Goal: Task Accomplishment & Management: Manage account settings

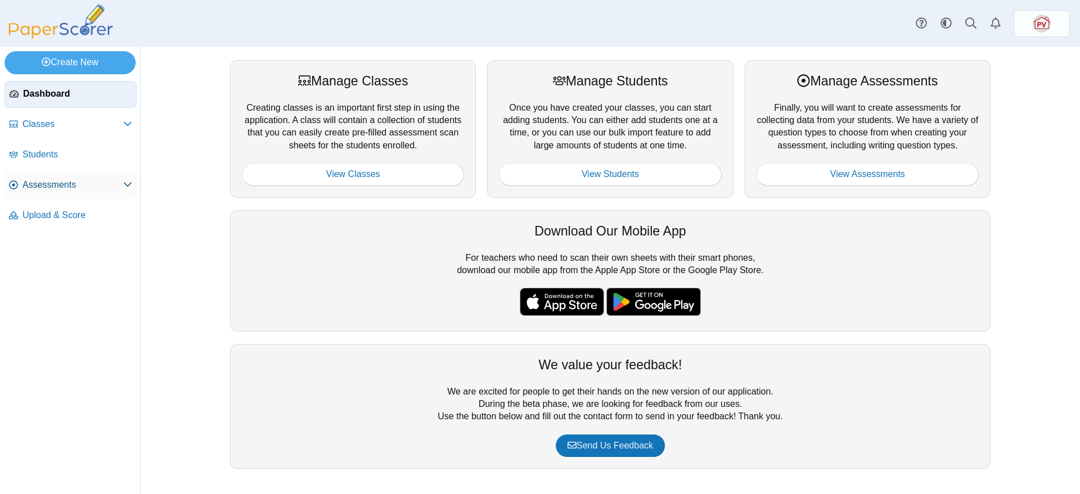
click at [66, 184] on span "Assessments" at bounding box center [72, 185] width 101 height 12
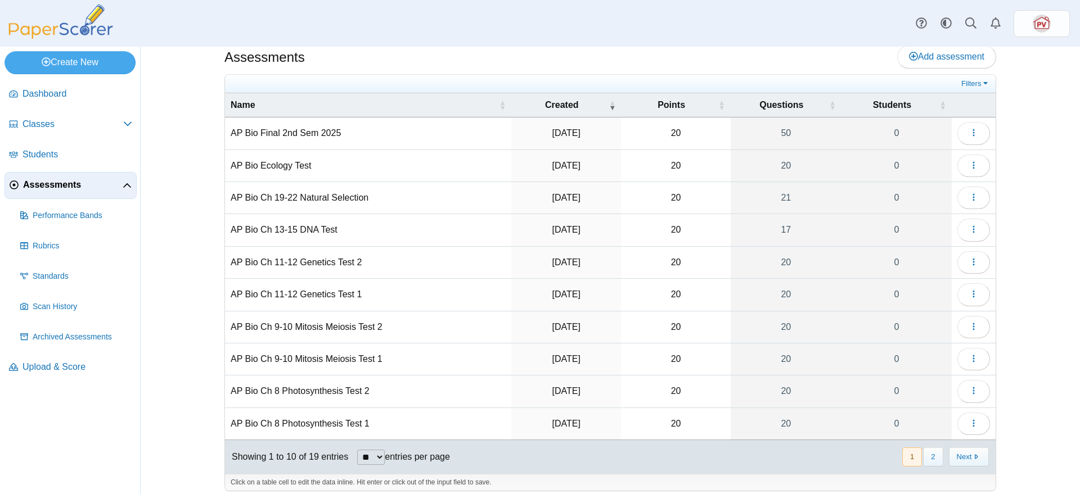
scroll to position [22, 0]
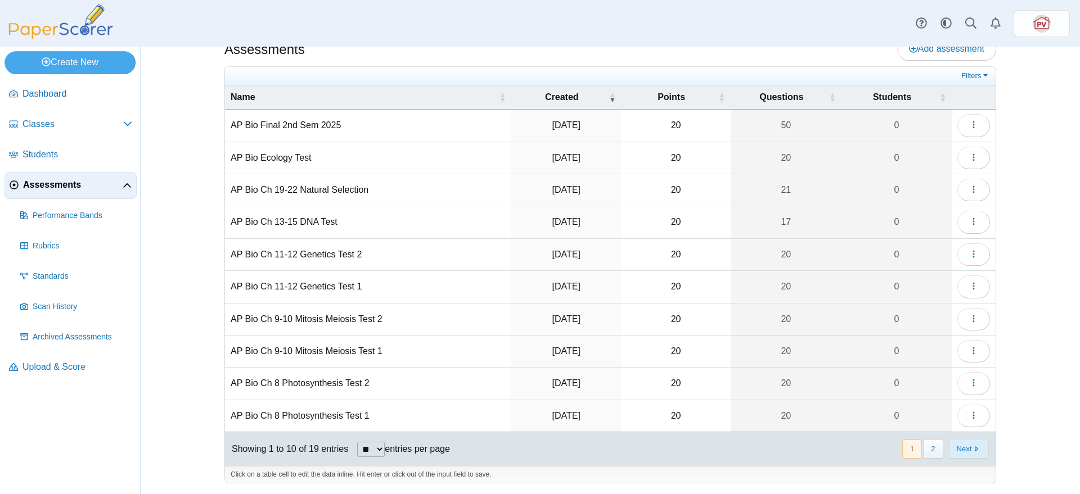
click at [964, 451] on button "Next" at bounding box center [969, 449] width 40 height 19
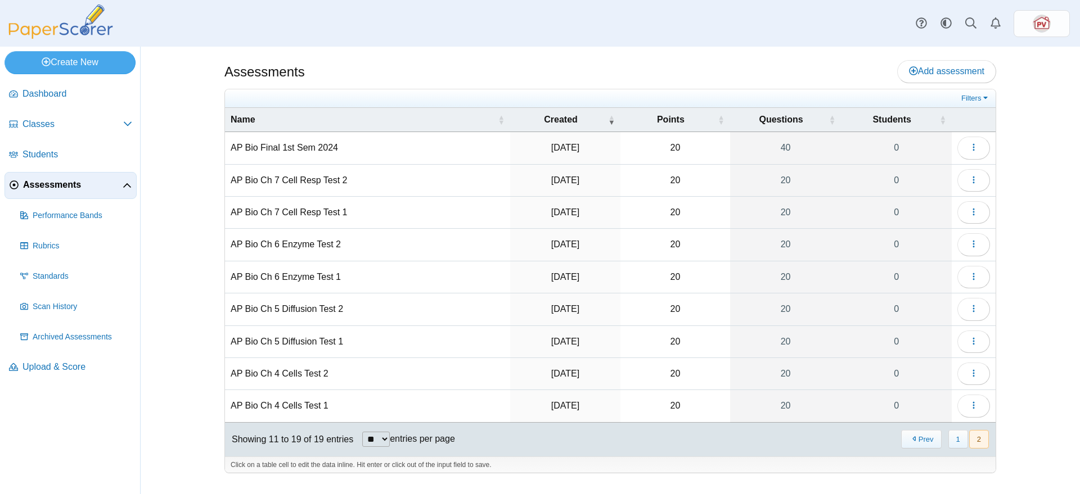
scroll to position [0, 0]
click at [972, 376] on icon "button" at bounding box center [973, 373] width 9 height 9
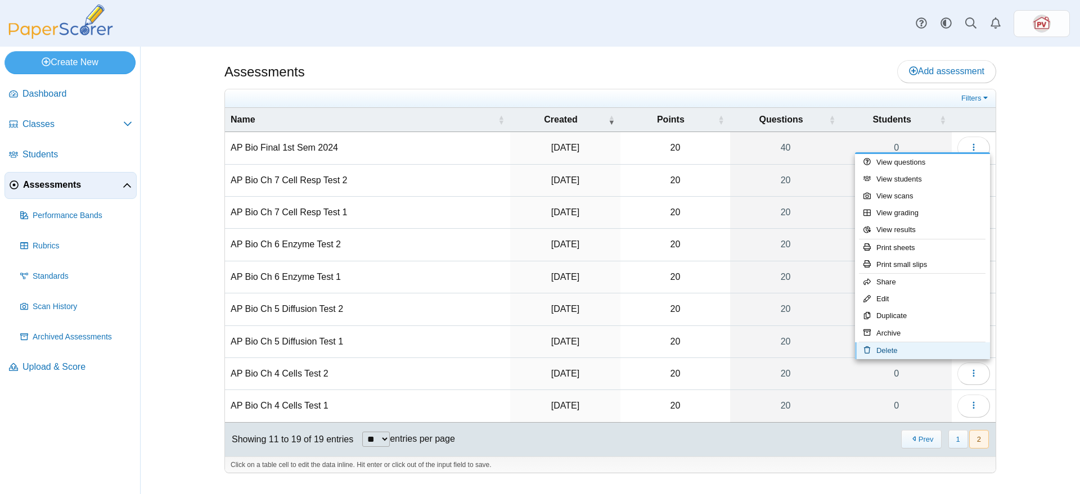
click at [933, 348] on link "Delete" at bounding box center [922, 351] width 135 height 17
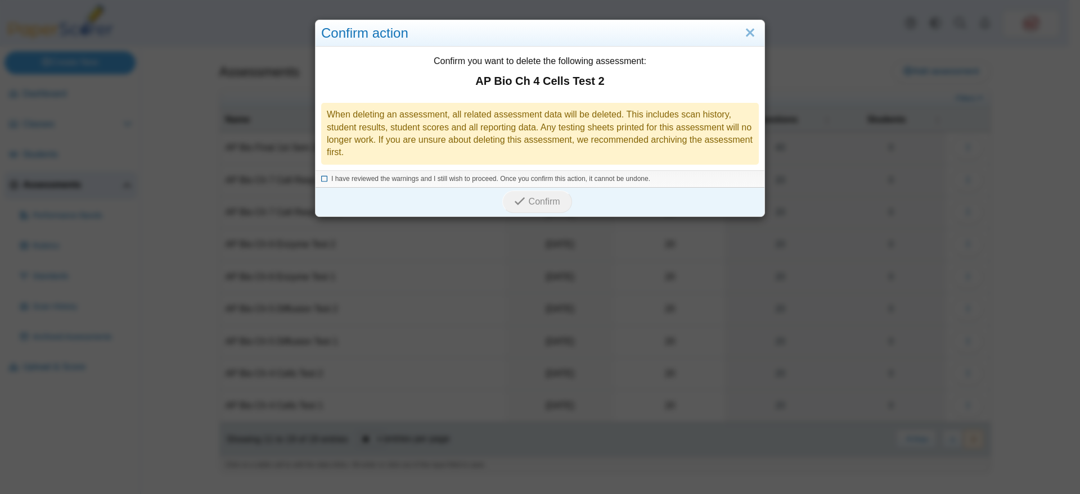
click at [395, 175] on span "I have reviewed the warnings and I still wish to proceed. Once you confirm this…" at bounding box center [490, 179] width 319 height 8
click at [514, 200] on icon "submit" at bounding box center [519, 201] width 11 height 11
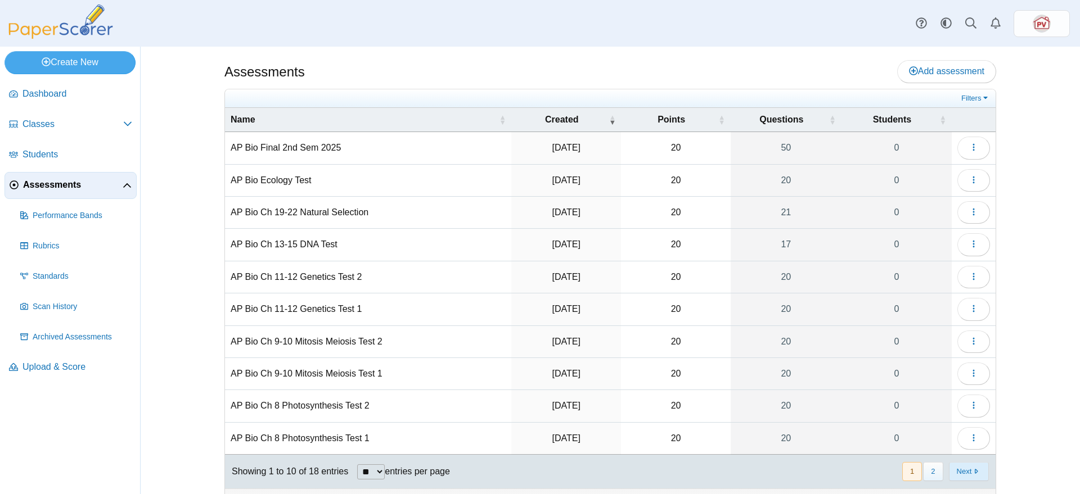
click at [970, 467] on button "Next" at bounding box center [969, 471] width 40 height 19
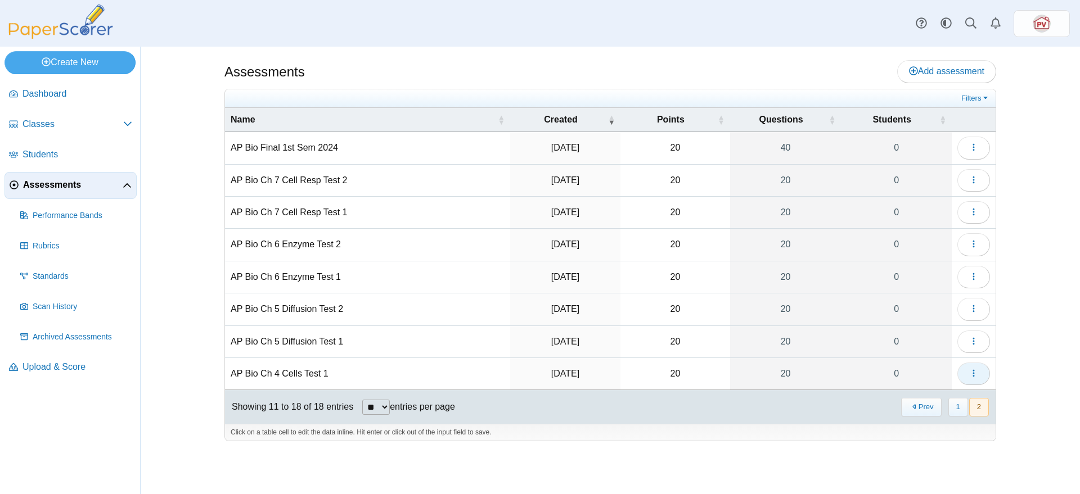
click at [985, 376] on button "button" at bounding box center [973, 374] width 33 height 22
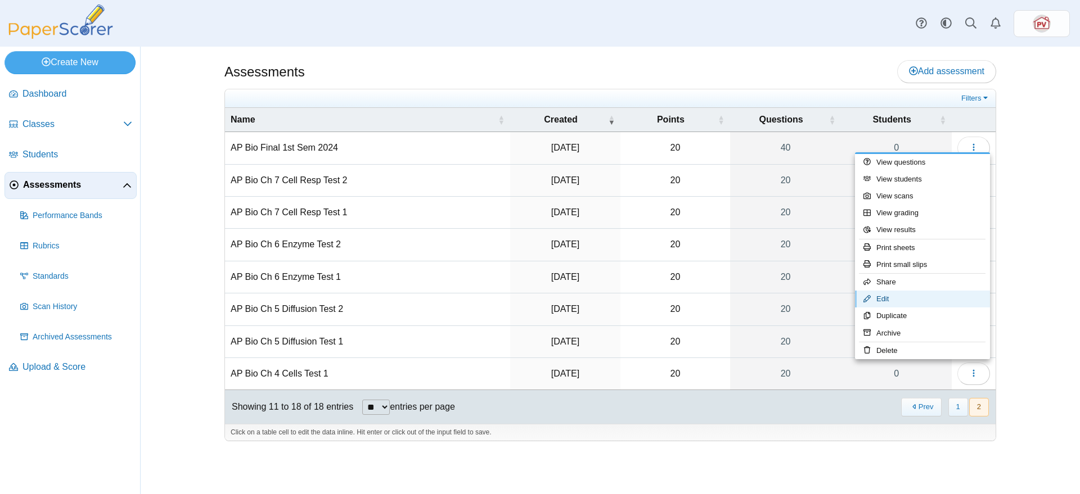
click at [917, 300] on link "Edit" at bounding box center [922, 299] width 135 height 17
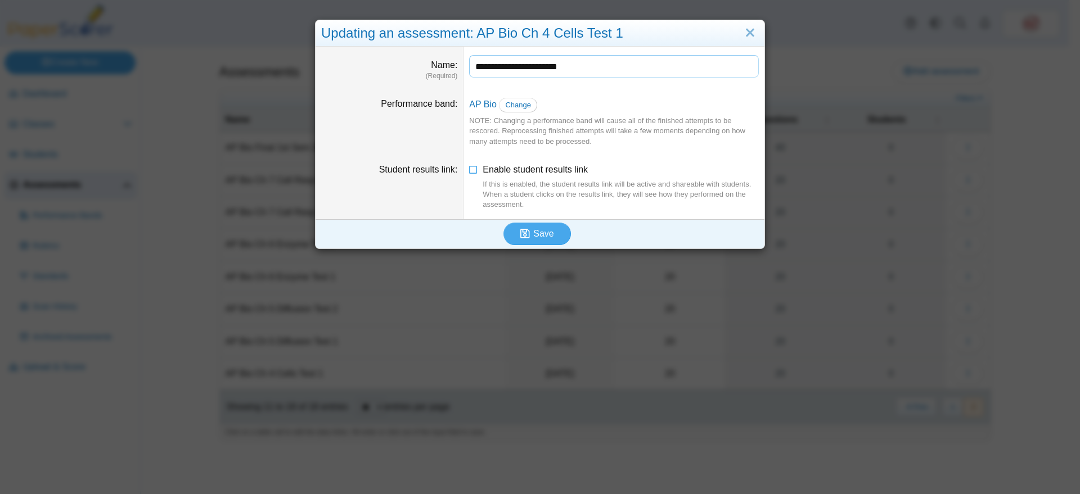
click at [643, 71] on input "**********" at bounding box center [614, 66] width 290 height 22
type input "**********"
click at [503, 223] on button "Save" at bounding box center [536, 234] width 67 height 22
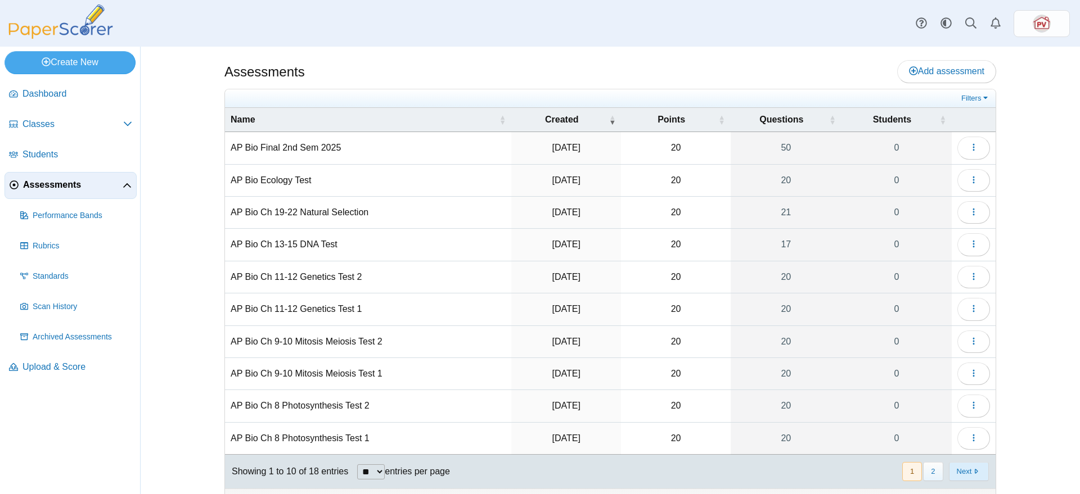
click at [976, 478] on button "Next" at bounding box center [969, 471] width 40 height 19
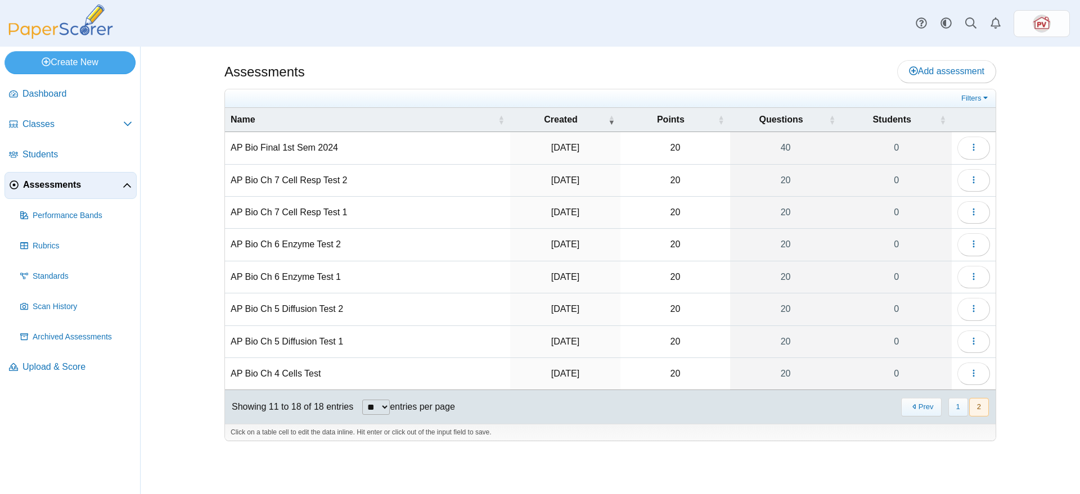
click at [285, 371] on td "AP Bio Ch 4 Cells Test" at bounding box center [367, 374] width 285 height 32
click at [340, 375] on input "**********" at bounding box center [368, 374] width 274 height 22
click at [973, 372] on use "button" at bounding box center [974, 373] width 2 height 7
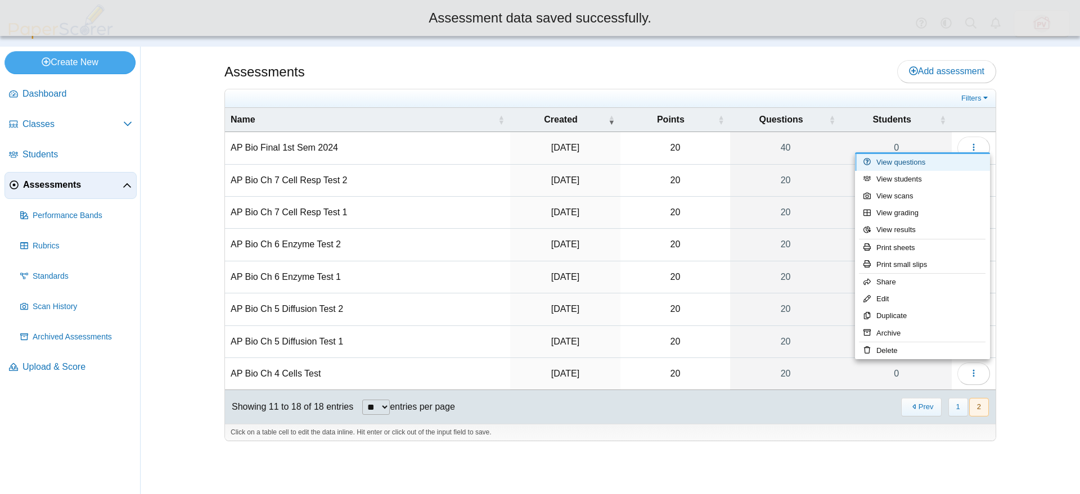
click at [953, 166] on link "View questions" at bounding box center [922, 162] width 135 height 17
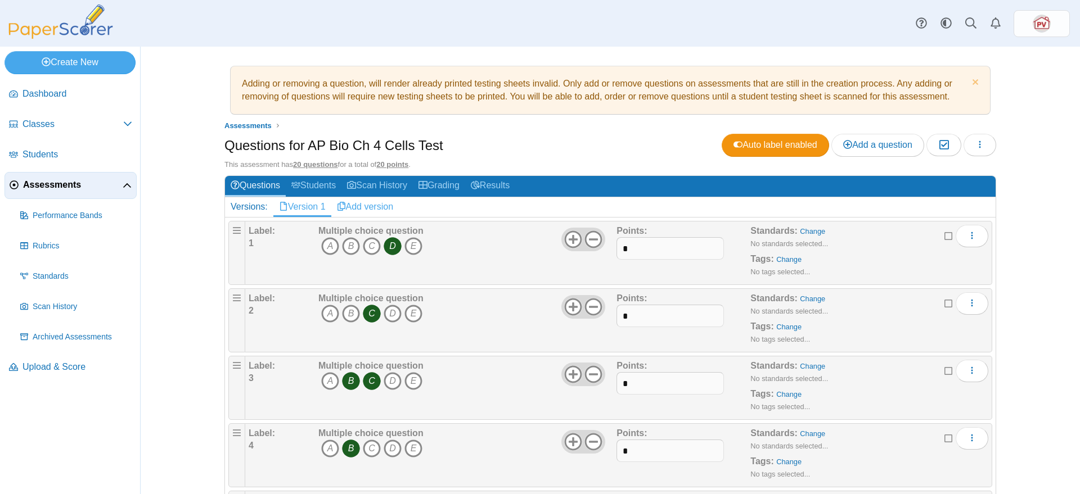
click at [366, 201] on link "Add version" at bounding box center [365, 206] width 68 height 19
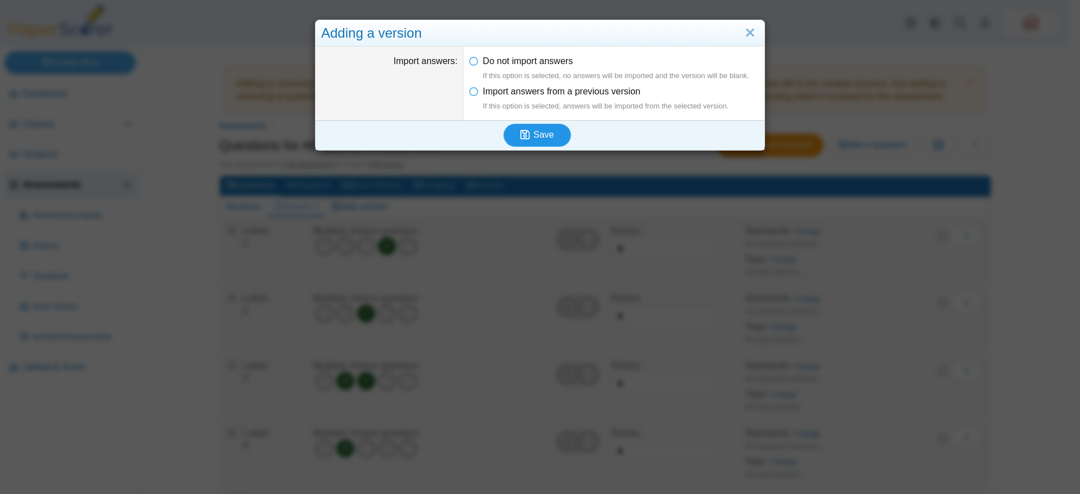
click at [544, 131] on span "Save" at bounding box center [543, 135] width 20 height 10
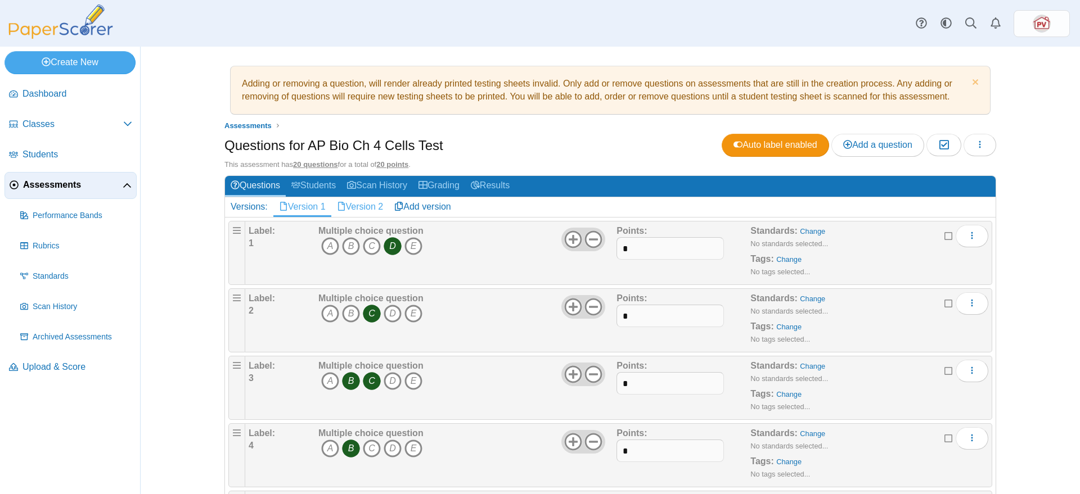
click at [357, 205] on link "Version 2" at bounding box center [360, 206] width 58 height 19
click at [365, 244] on icon "C" at bounding box center [372, 246] width 18 height 18
click at [384, 313] on icon "D" at bounding box center [393, 314] width 18 height 18
click at [367, 381] on icon "C" at bounding box center [372, 381] width 18 height 18
click at [345, 449] on icon "B" at bounding box center [351, 449] width 18 height 18
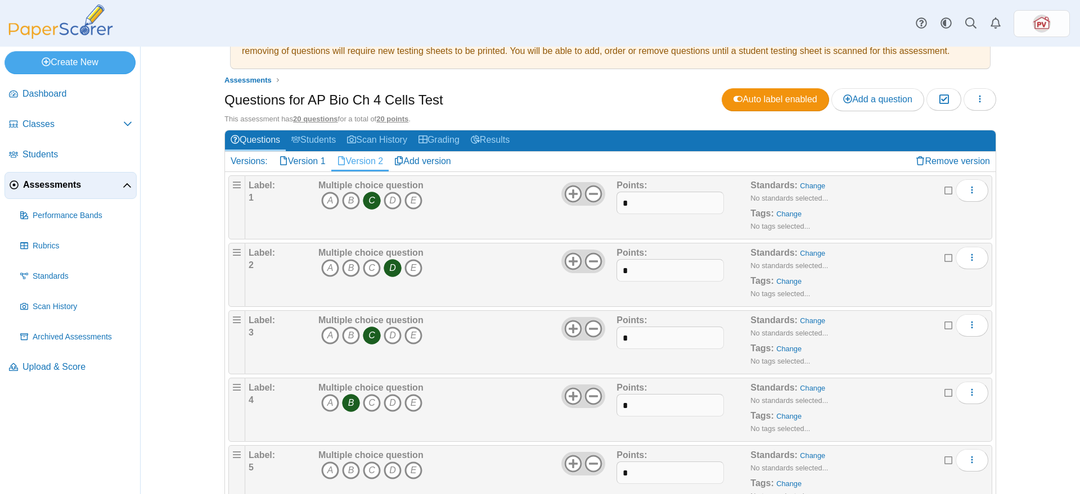
scroll to position [70, 0]
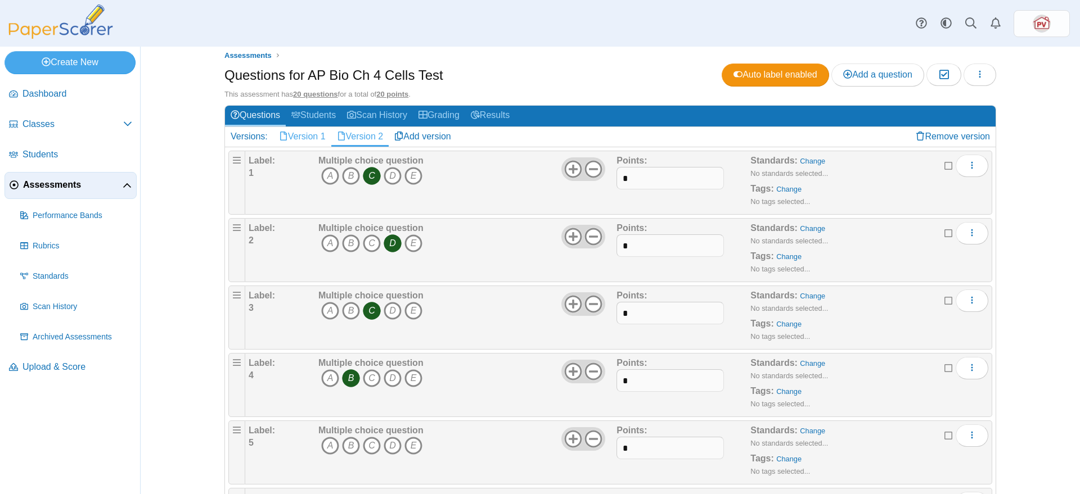
click at [301, 134] on link "Version 1" at bounding box center [302, 136] width 58 height 19
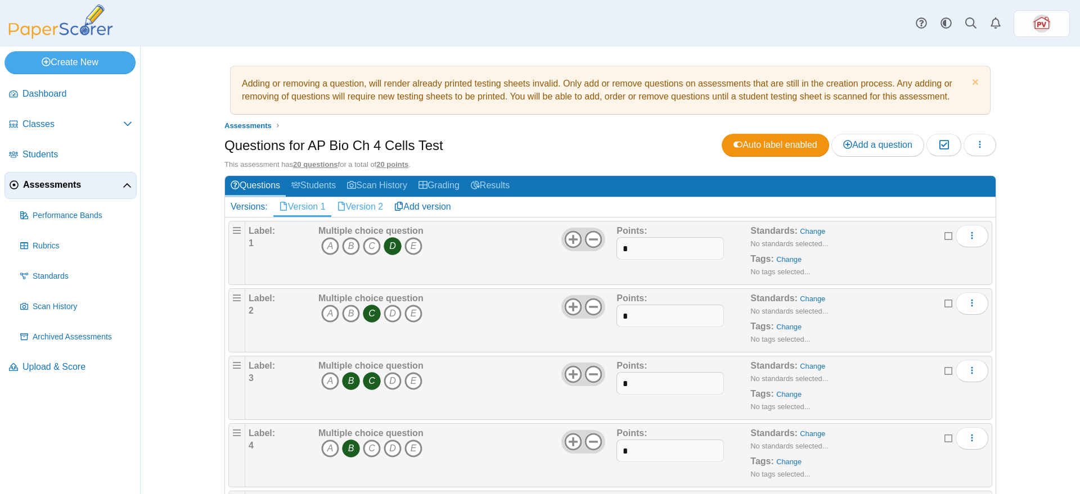
click at [359, 208] on link "Version 2" at bounding box center [360, 206] width 58 height 19
click at [388, 242] on icon "D" at bounding box center [393, 246] width 18 height 18
click at [363, 246] on icon "C" at bounding box center [372, 246] width 18 height 18
click at [352, 316] on icon "B" at bounding box center [351, 314] width 18 height 18
click at [388, 313] on icon "D" at bounding box center [393, 314] width 18 height 18
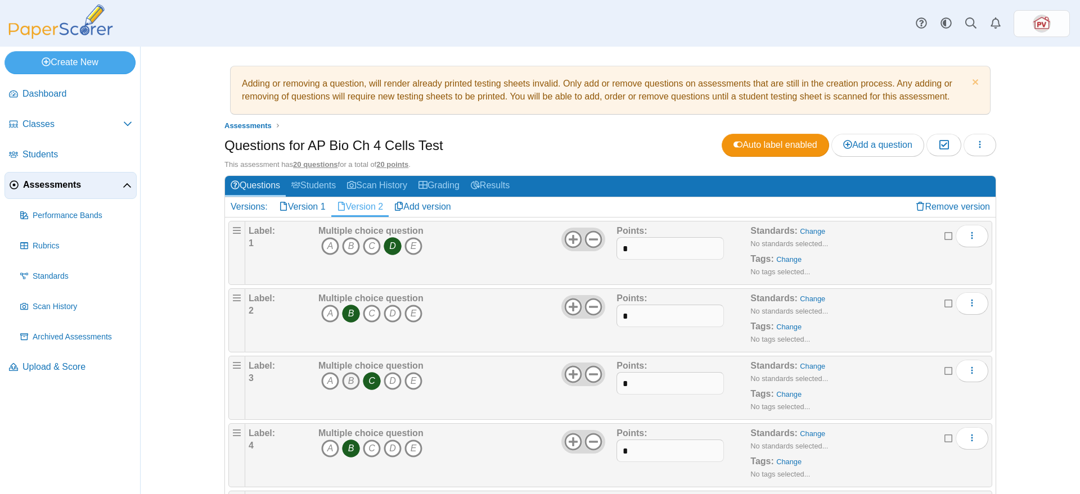
click at [350, 377] on icon "B" at bounding box center [351, 381] width 18 height 18
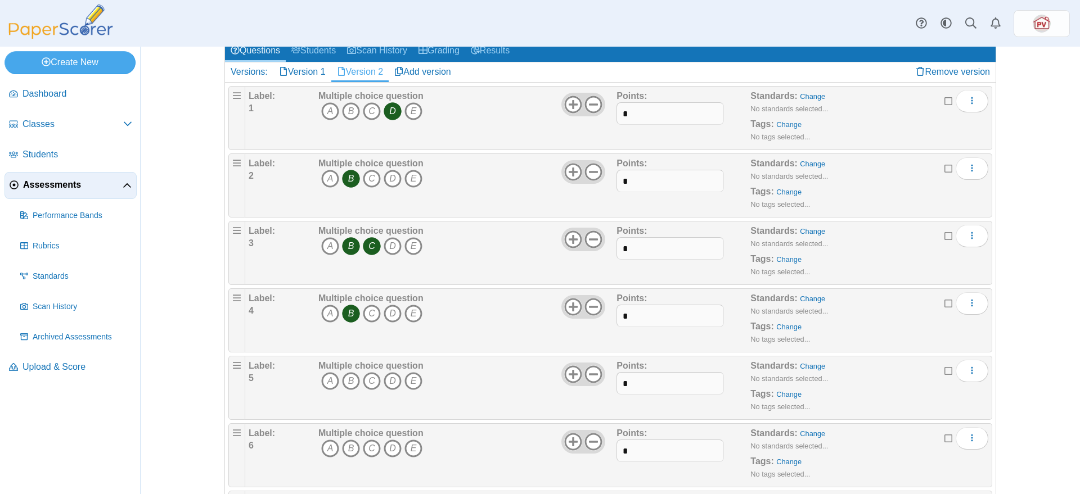
scroll to position [141, 0]
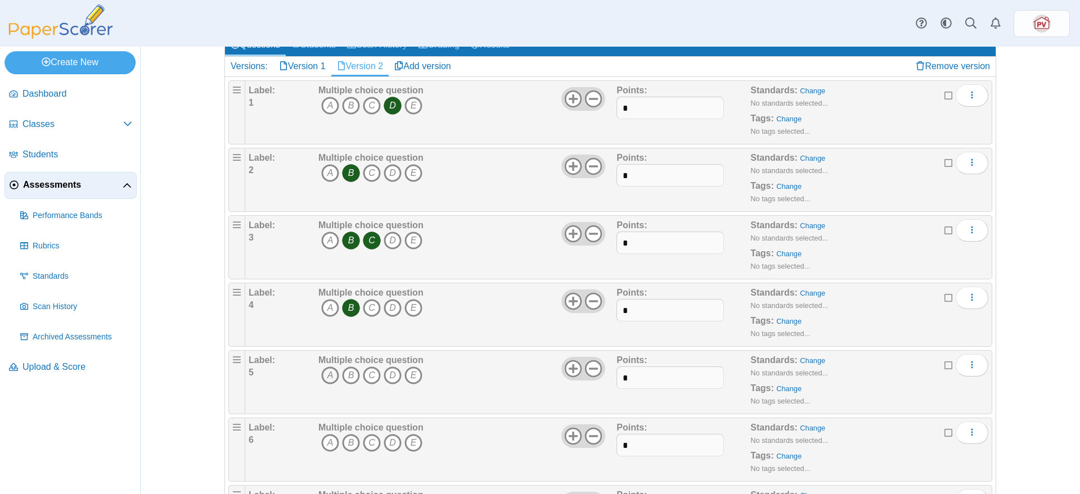
click at [322, 376] on icon "A" at bounding box center [330, 376] width 18 height 18
drag, startPoint x: 365, startPoint y: 373, endPoint x: 371, endPoint y: 377, distance: 7.3
click at [366, 374] on icon "C" at bounding box center [372, 376] width 18 height 18
click at [385, 377] on icon "D" at bounding box center [393, 376] width 18 height 18
click at [366, 445] on icon "C" at bounding box center [372, 443] width 18 height 18
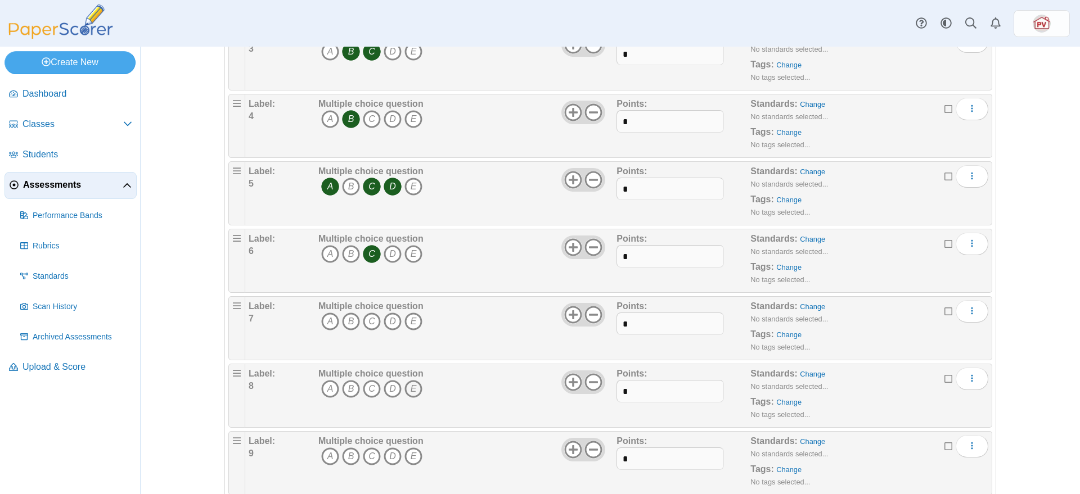
scroll to position [352, 0]
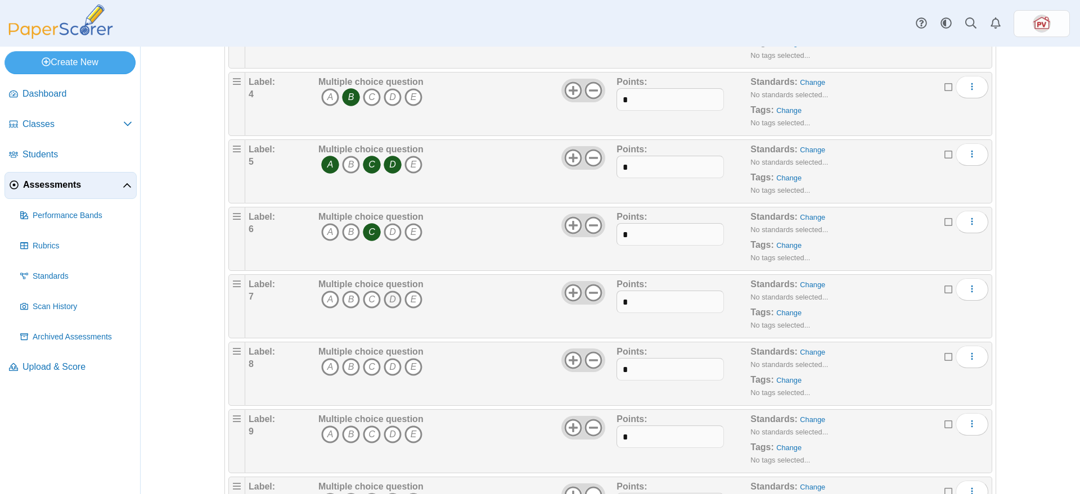
click at [384, 301] on icon "D" at bounding box center [393, 300] width 18 height 18
click at [367, 362] on icon "C" at bounding box center [372, 367] width 18 height 18
click at [405, 435] on icon "E" at bounding box center [413, 435] width 18 height 18
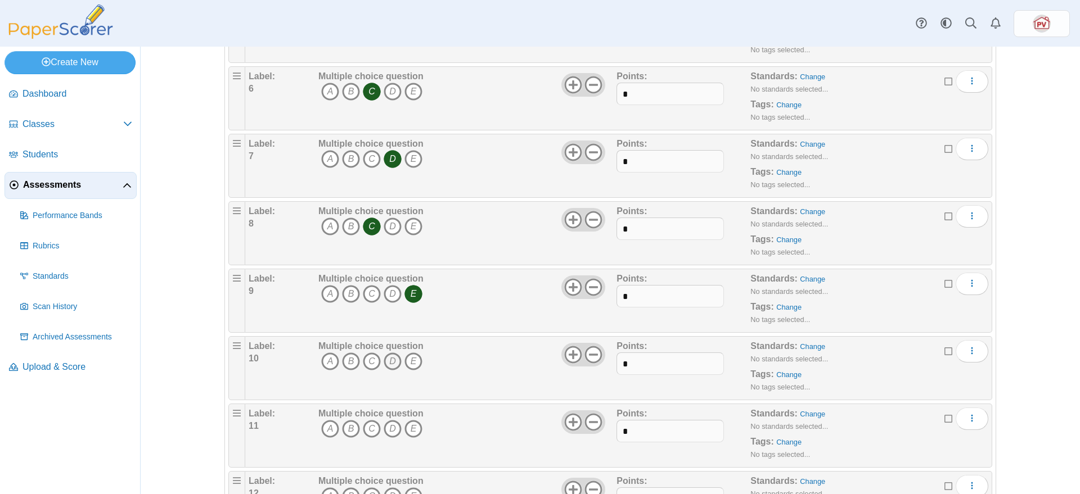
click at [385, 362] on icon "D" at bounding box center [393, 362] width 18 height 18
click at [327, 424] on icon "A" at bounding box center [330, 429] width 18 height 18
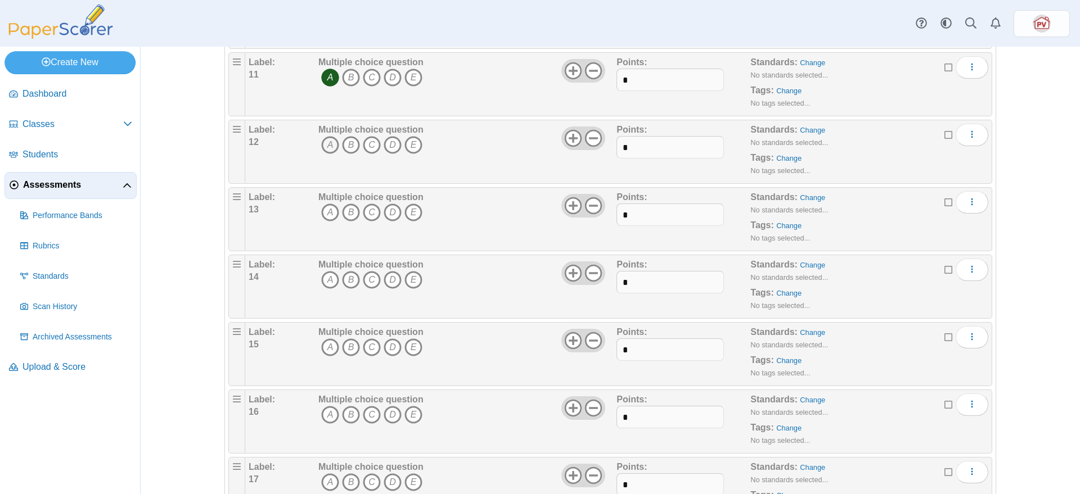
click at [321, 146] on icon "A" at bounding box center [330, 145] width 18 height 18
click at [327, 205] on icon "A" at bounding box center [330, 213] width 18 height 18
click at [388, 278] on icon "D" at bounding box center [393, 280] width 18 height 18
click at [368, 352] on icon "C" at bounding box center [372, 348] width 18 height 18
click at [343, 415] on icon "B" at bounding box center [351, 415] width 18 height 18
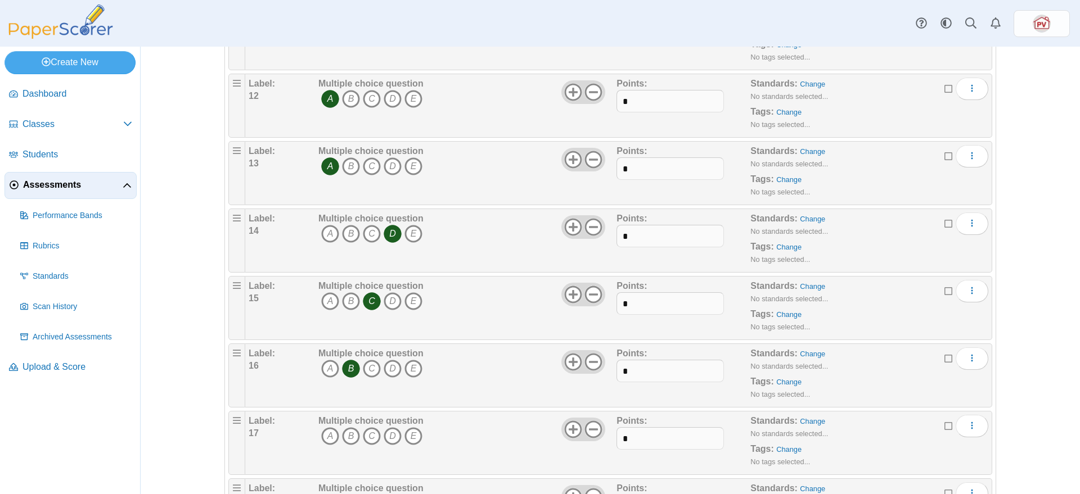
scroll to position [914, 0]
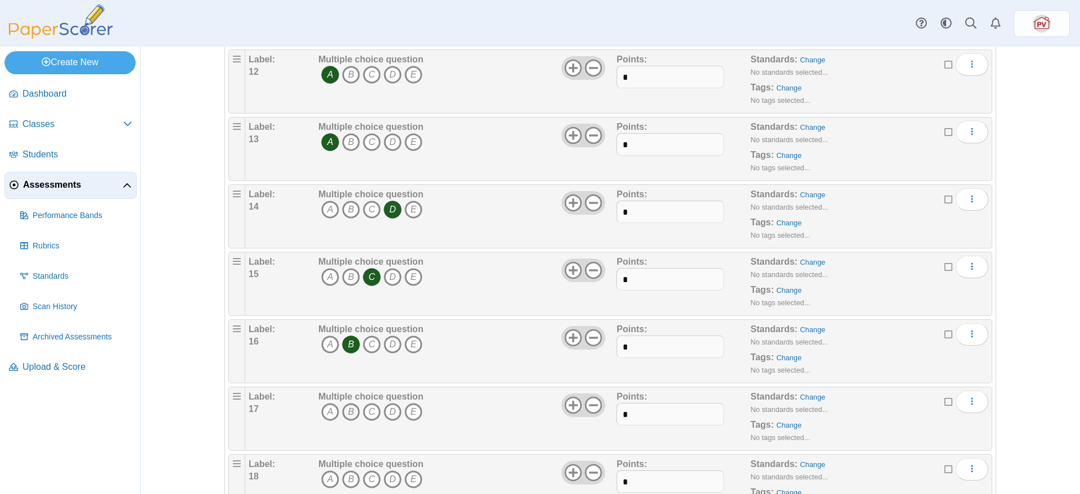
click at [347, 414] on icon "B" at bounding box center [351, 412] width 18 height 18
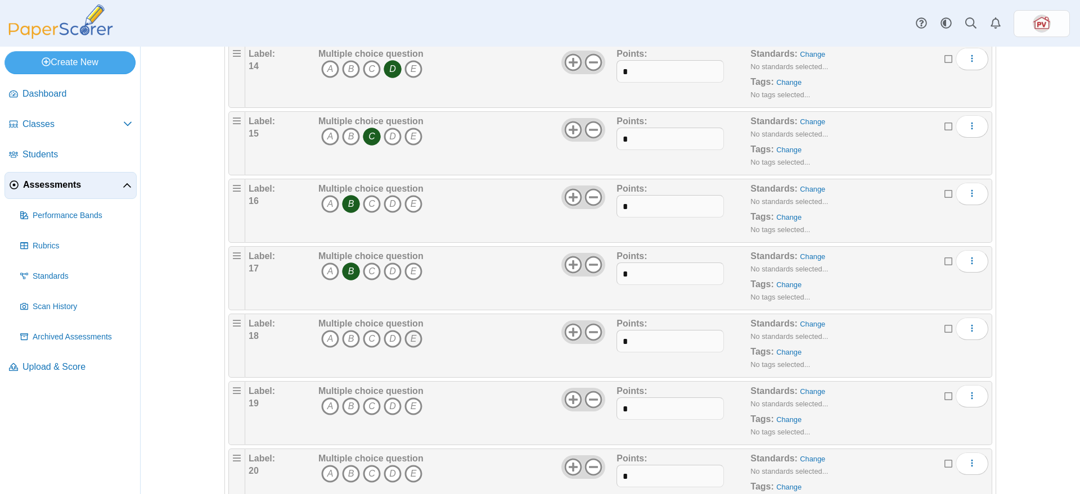
click at [414, 340] on icon "E" at bounding box center [413, 339] width 18 height 18
click at [325, 410] on icon "A" at bounding box center [330, 407] width 18 height 18
click at [352, 473] on icon "B" at bounding box center [351, 474] width 18 height 18
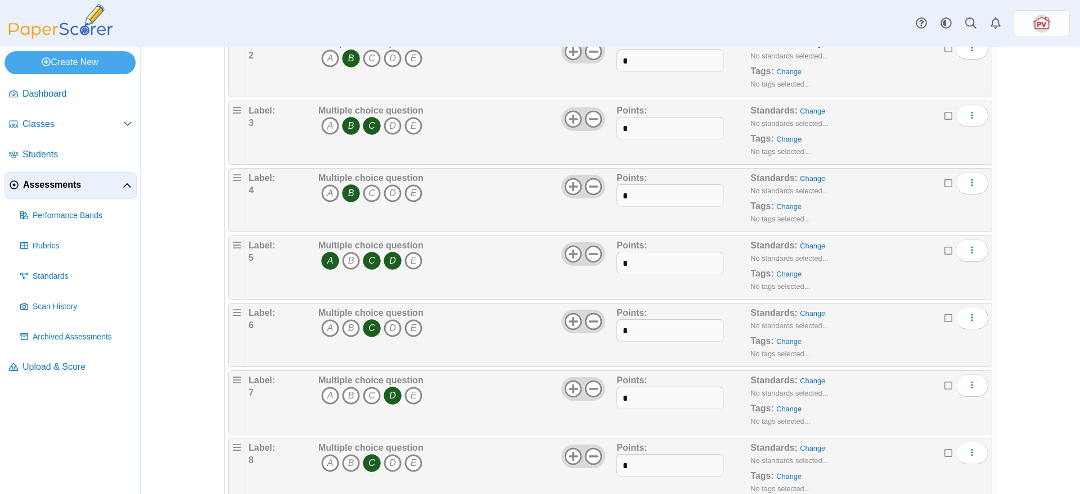
scroll to position [0, 0]
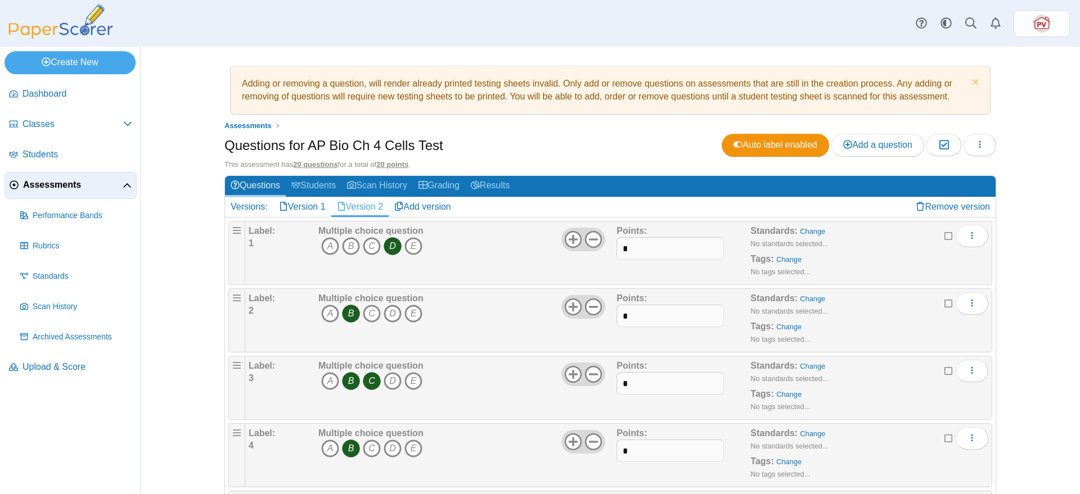
click at [616, 136] on div "Questions for AP Bio Ch 4 Cells Test Auto label enabled Add a question Moderati…" at bounding box center [610, 146] width 772 height 25
click at [982, 146] on button "button" at bounding box center [980, 145] width 33 height 22
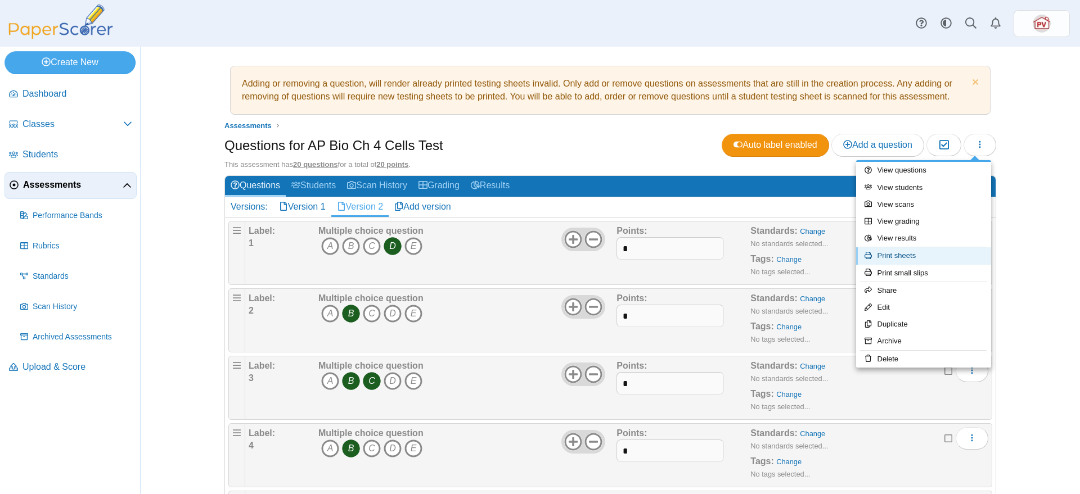
click at [917, 259] on link "Print sheets" at bounding box center [923, 255] width 135 height 17
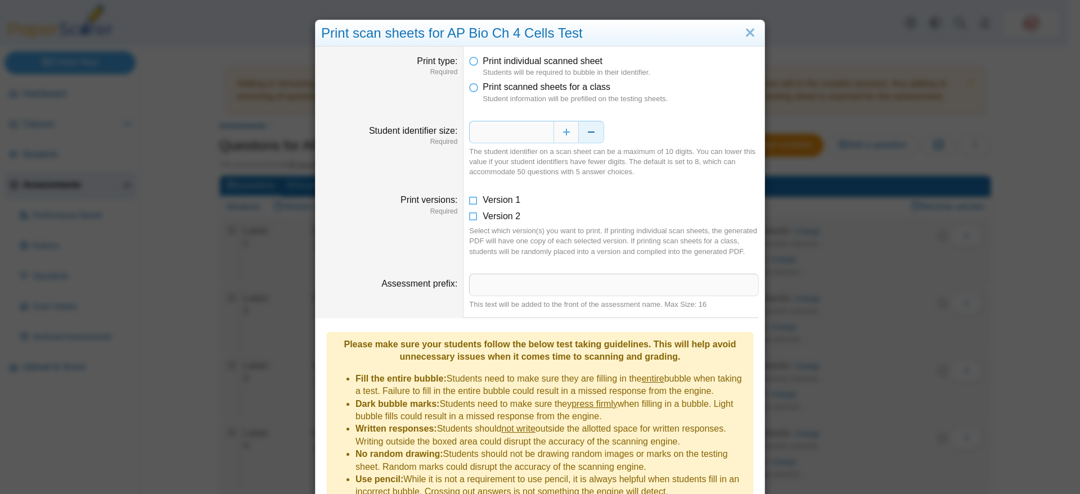
click at [583, 138] on button "Decrease" at bounding box center [591, 132] width 25 height 22
type input "*"
click at [471, 201] on icon at bounding box center [473, 198] width 9 height 8
click at [471, 217] on icon at bounding box center [473, 214] width 9 height 8
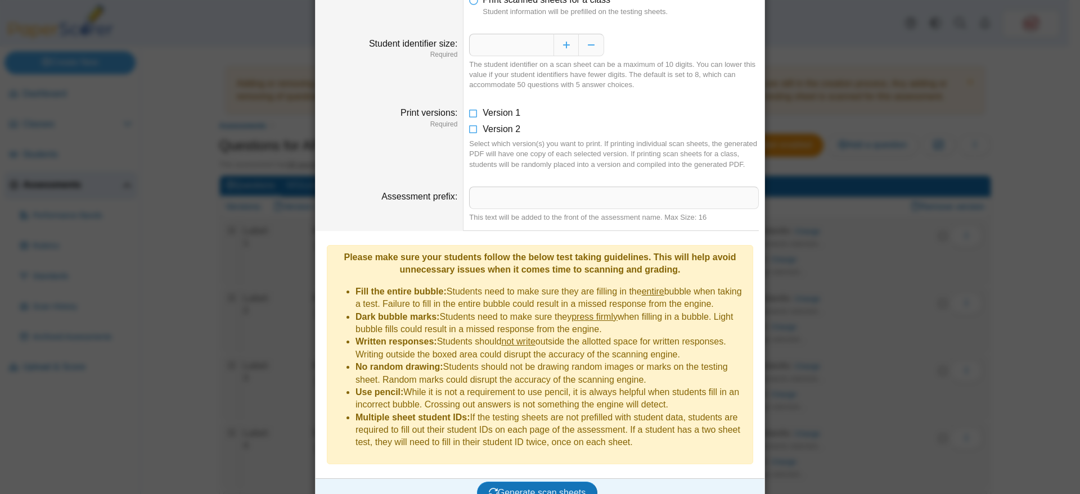
scroll to position [89, 0]
click at [564, 487] on span "Generate scan sheets" at bounding box center [537, 492] width 97 height 10
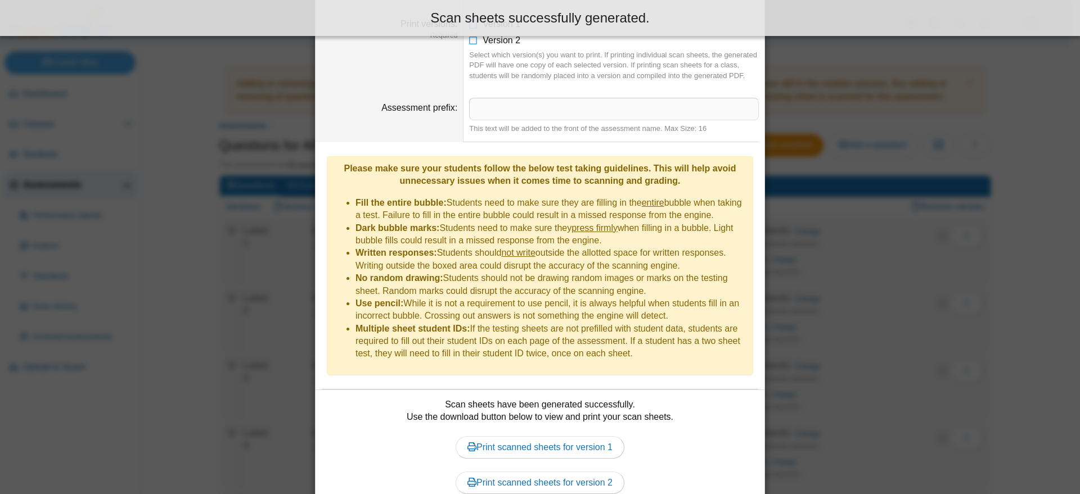
scroll to position [214, 0]
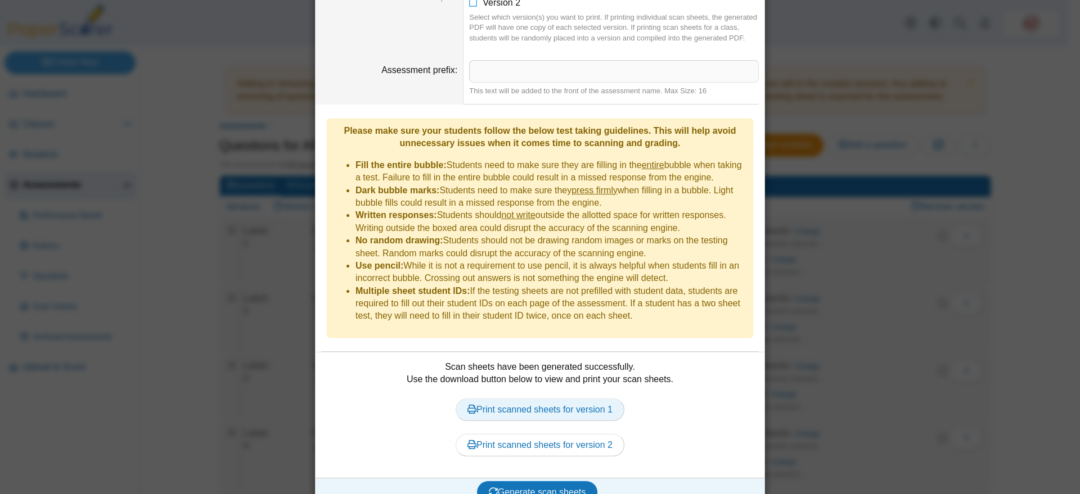
click at [570, 399] on link "Print scanned sheets for version 1" at bounding box center [540, 410] width 169 height 22
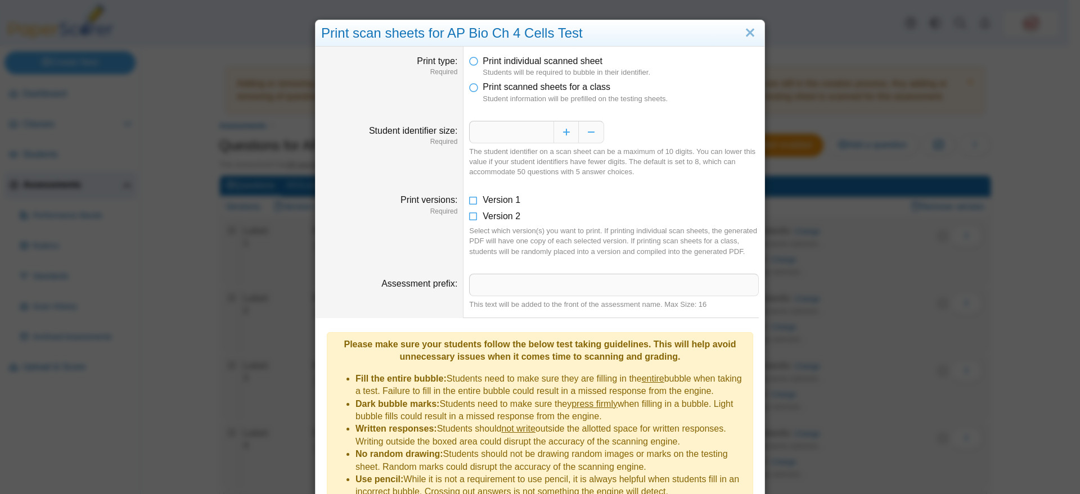
scroll to position [141, 0]
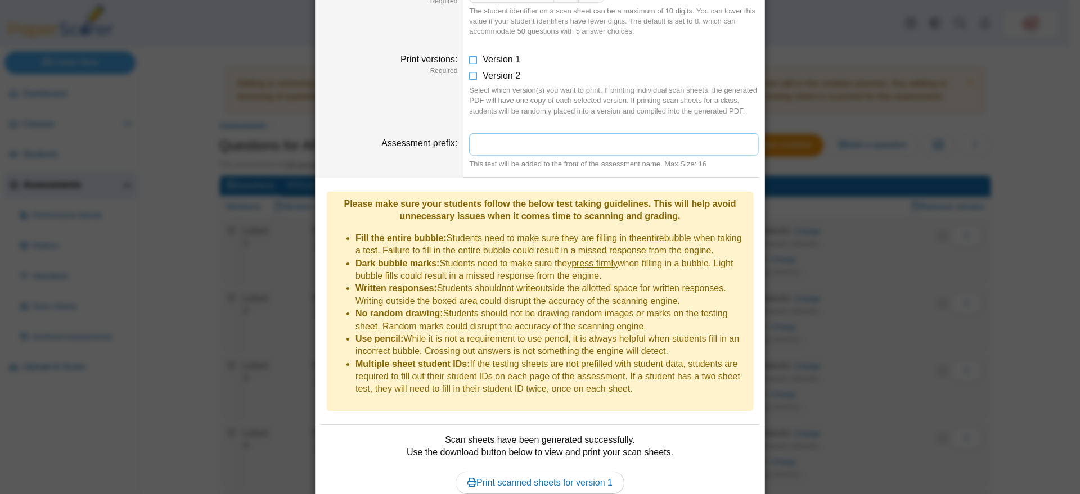
click at [577, 142] on input "Assessment prefix" at bounding box center [614, 144] width 290 height 22
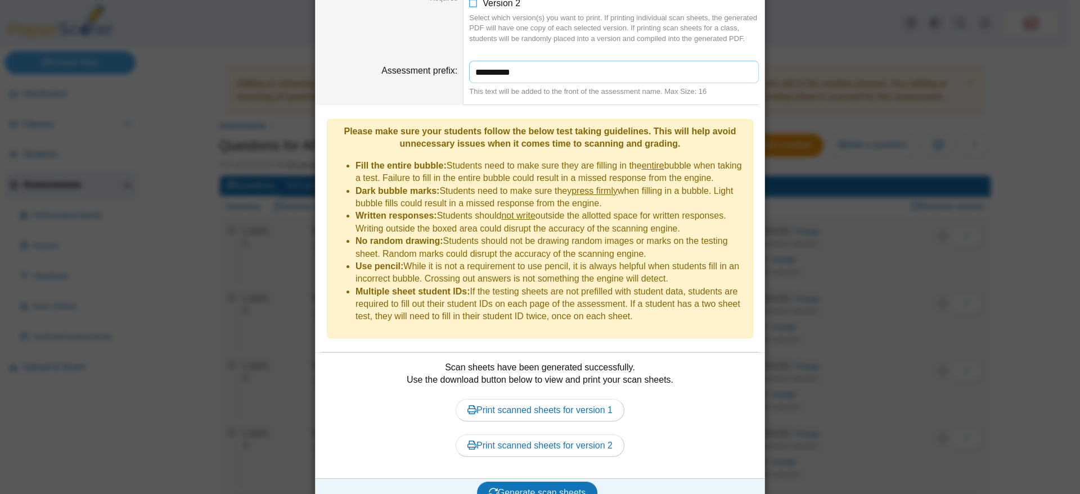
scroll to position [215, 0]
click at [561, 487] on span "Generate scan sheets" at bounding box center [537, 492] width 97 height 10
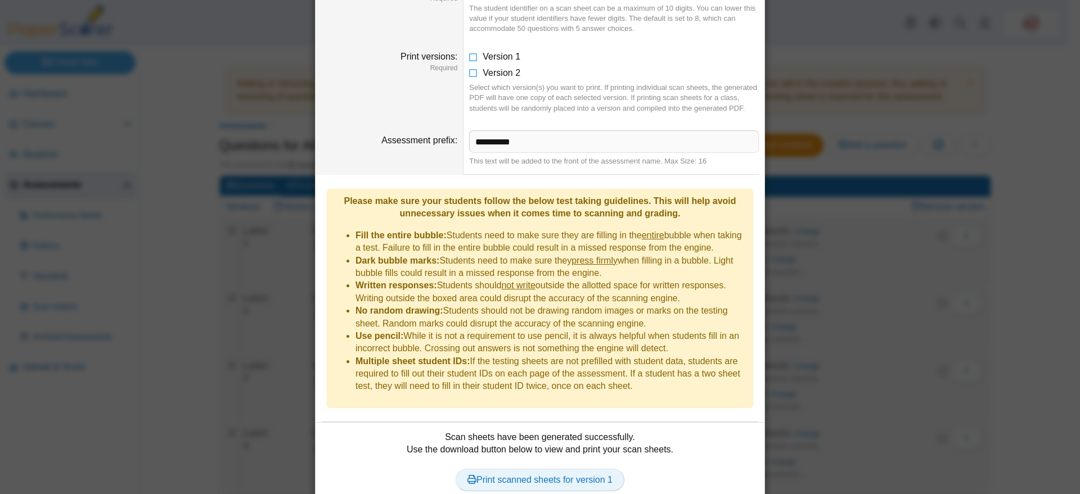
click at [551, 469] on link "Print scanned sheets for version 1" at bounding box center [540, 480] width 169 height 22
click at [525, 134] on input "**********" at bounding box center [614, 141] width 290 height 22
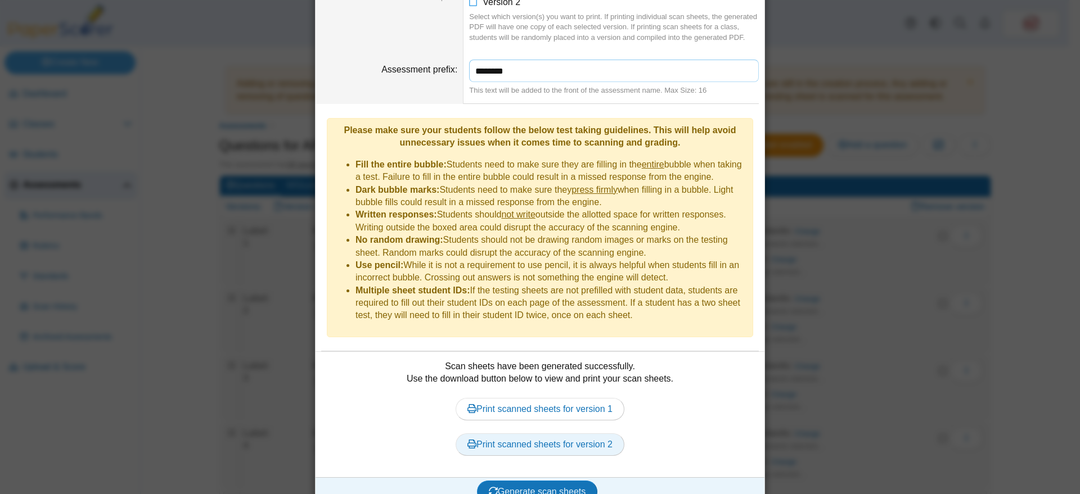
scroll to position [215, 0]
type input "********"
click at [556, 487] on span "Generate scan sheets" at bounding box center [537, 492] width 97 height 10
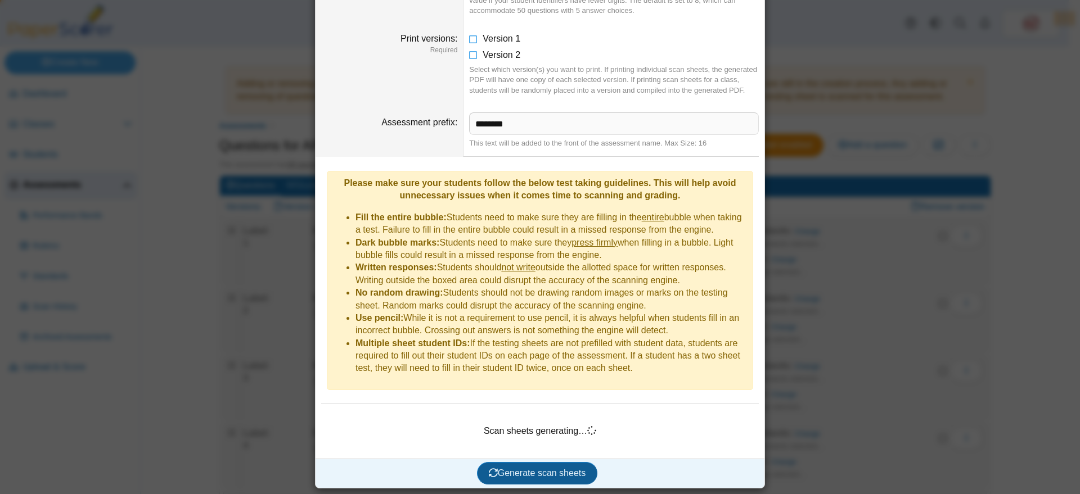
scroll to position [143, 0]
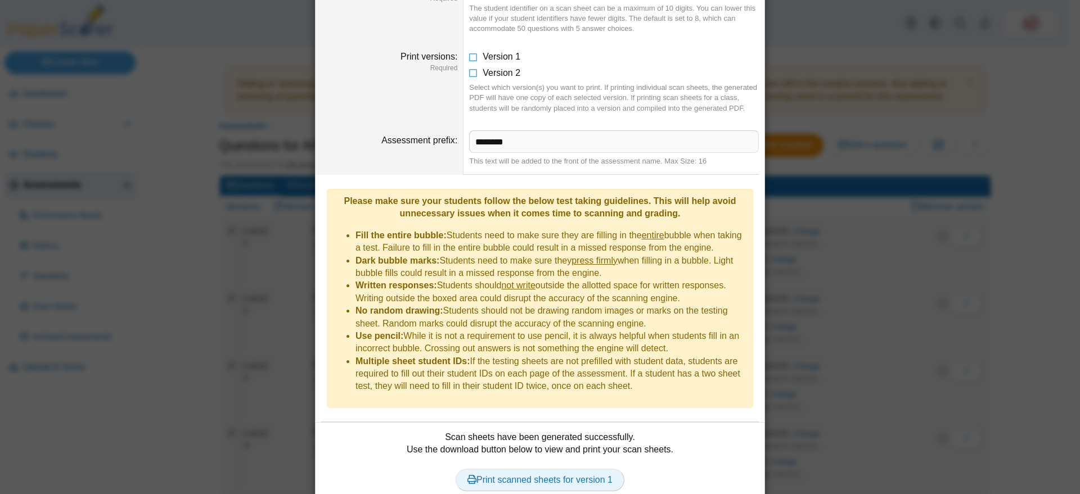
click at [591, 469] on link "Print scanned sheets for version 1" at bounding box center [540, 480] width 169 height 22
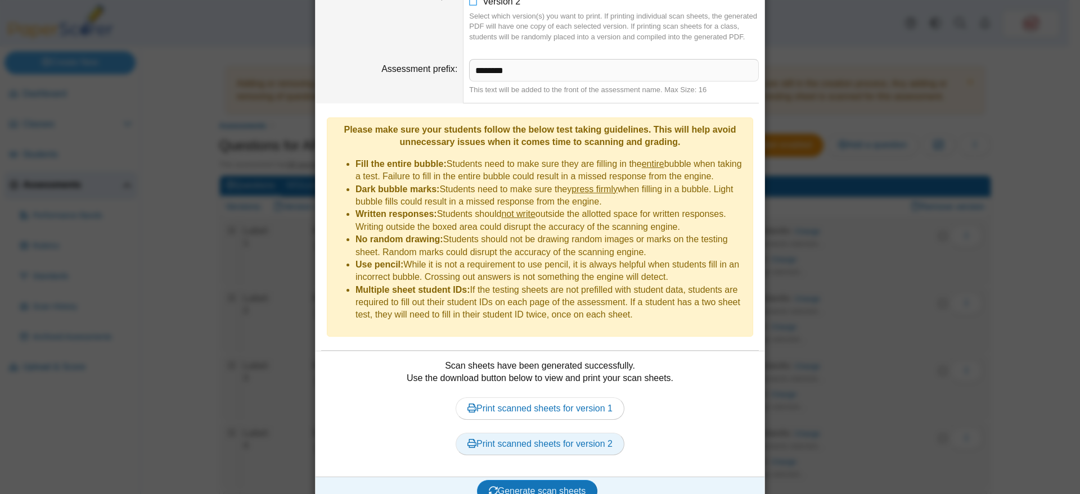
click at [524, 433] on link "Print scanned sheets for version 2" at bounding box center [540, 444] width 169 height 22
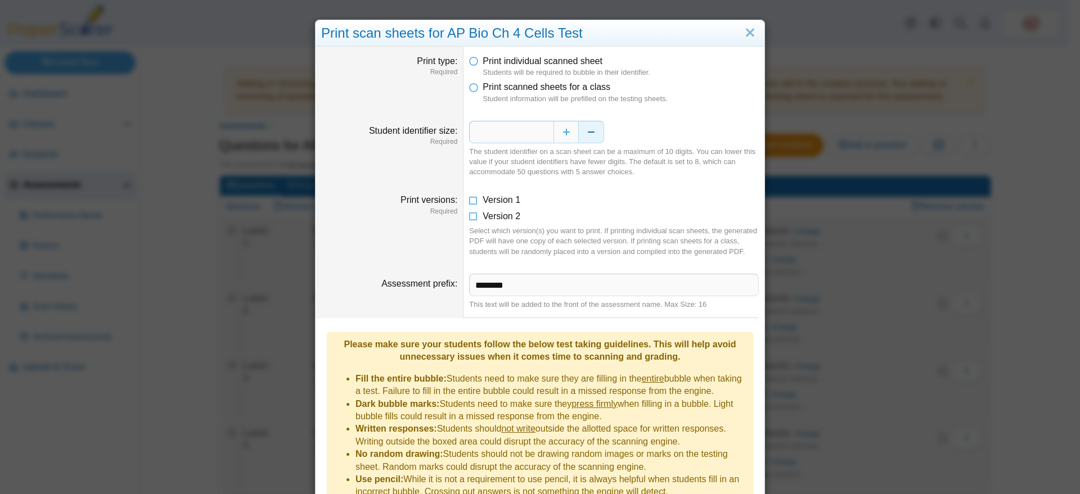
click at [584, 134] on button "Decrease" at bounding box center [591, 132] width 25 height 22
type input "*"
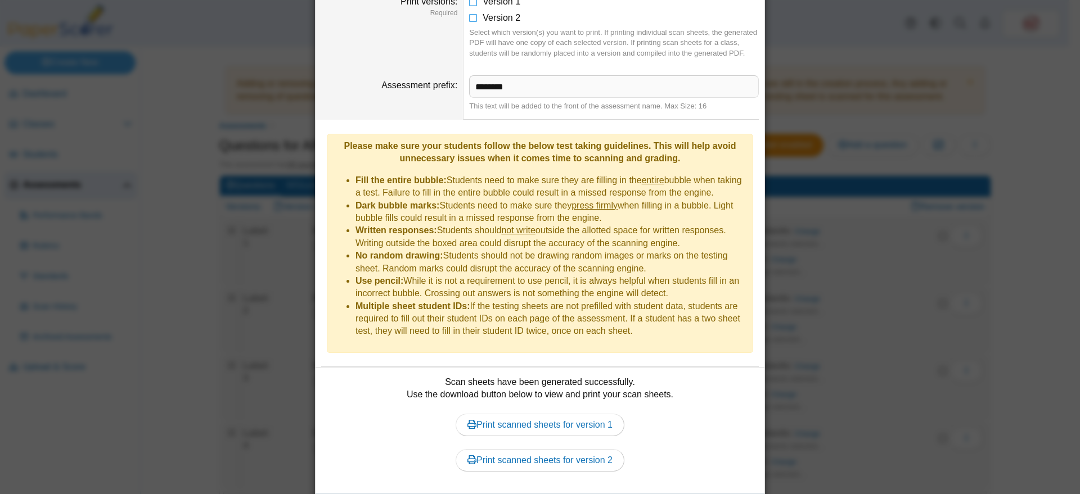
scroll to position [211, 0]
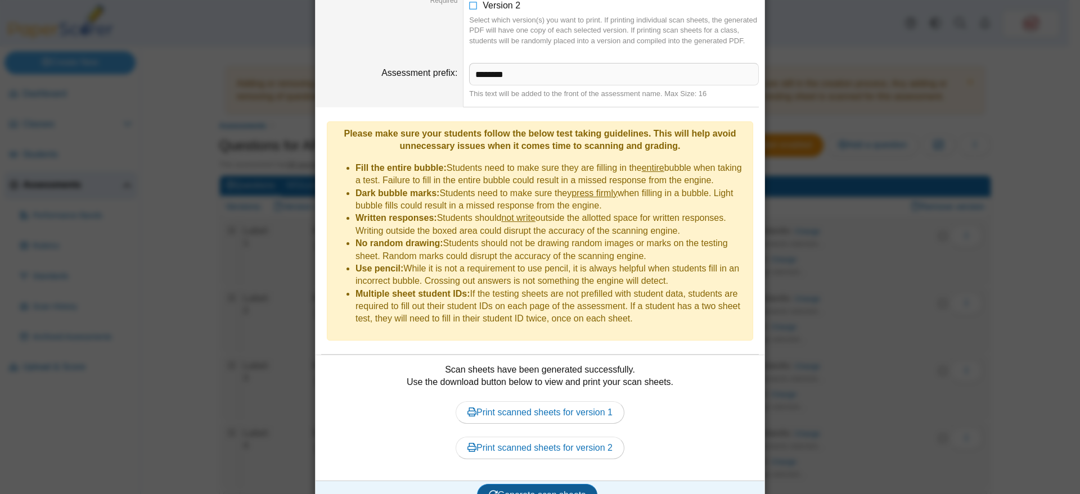
click at [575, 490] on span "Generate scan sheets" at bounding box center [537, 495] width 97 height 10
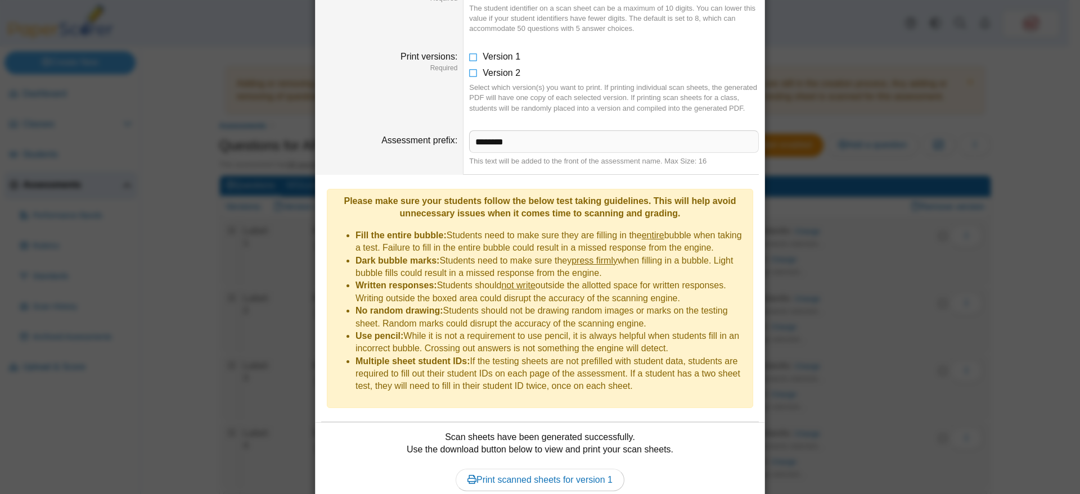
scroll to position [215, 0]
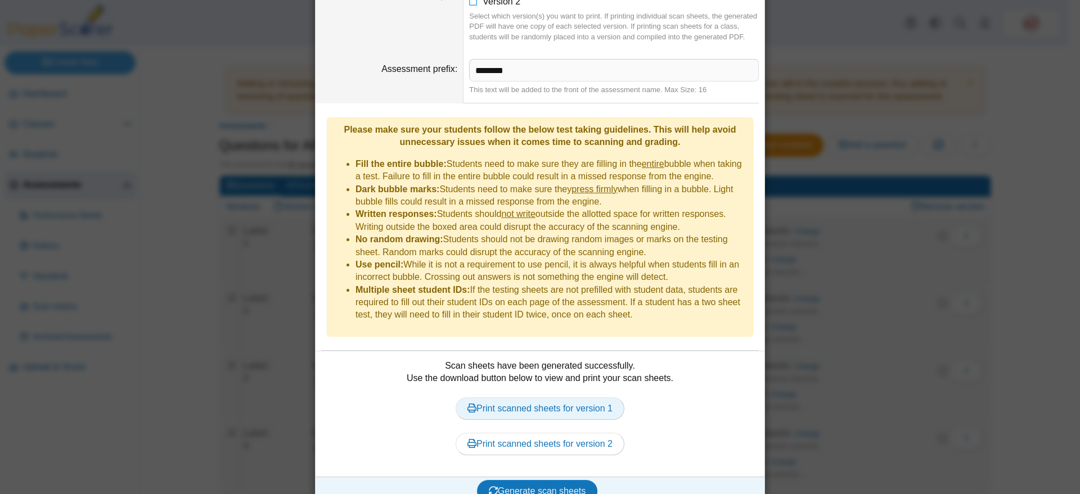
click at [557, 398] on link "Print scanned sheets for version 1" at bounding box center [540, 409] width 169 height 22
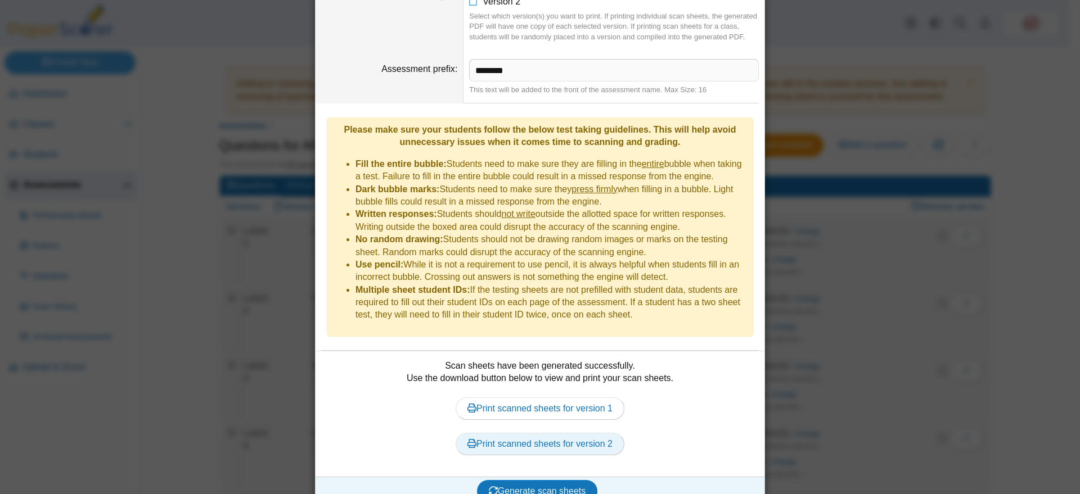
click at [508, 433] on link "Print scanned sheets for version 2" at bounding box center [540, 444] width 169 height 22
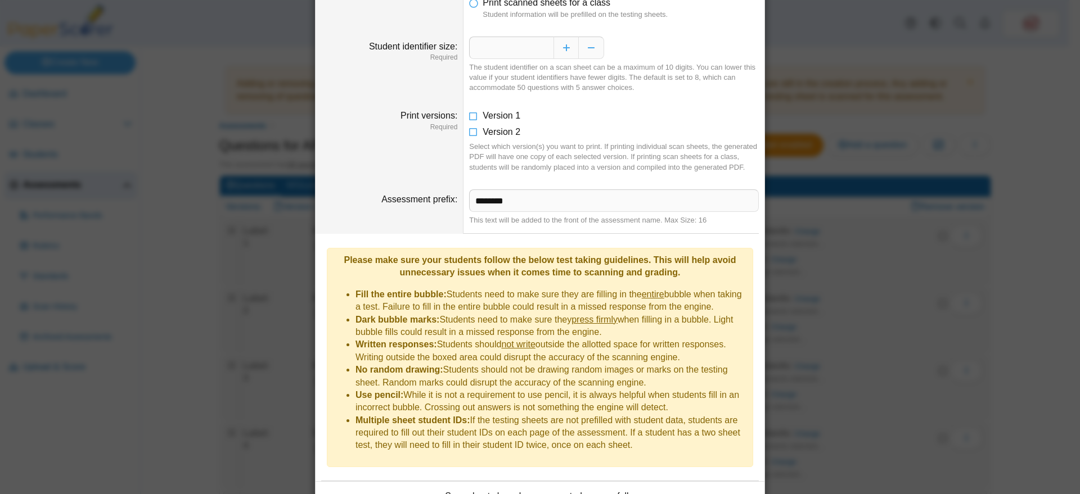
scroll to position [0, 0]
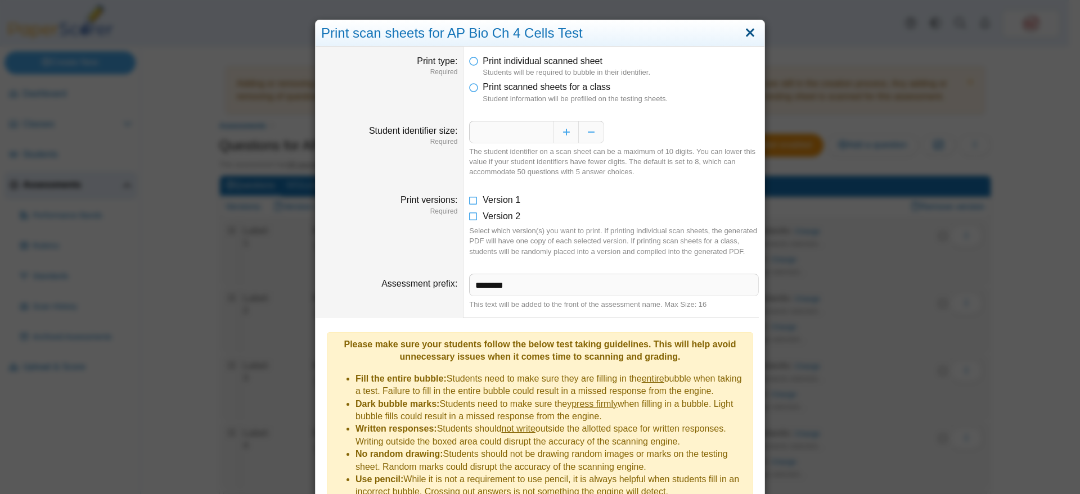
click at [745, 34] on link "Close" at bounding box center [749, 33] width 17 height 19
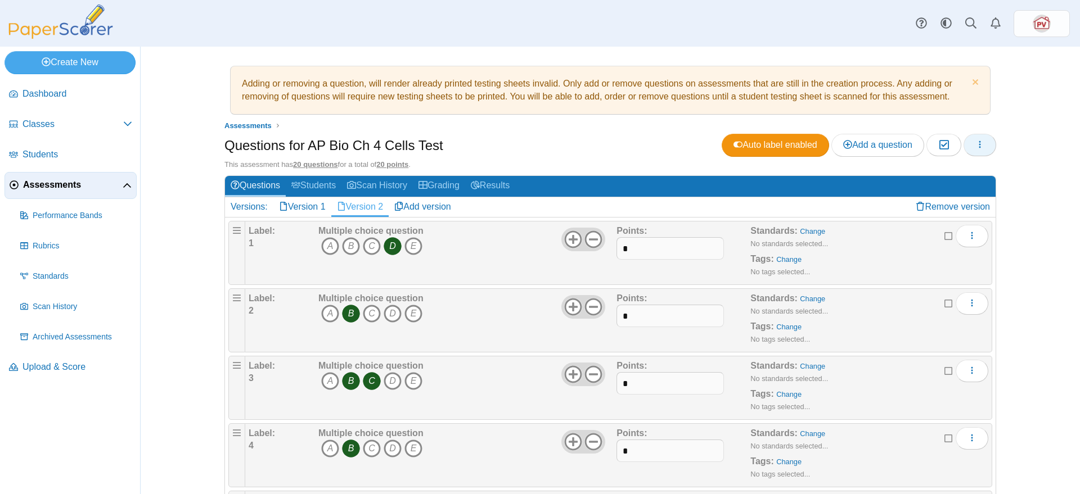
click at [983, 140] on button "button" at bounding box center [980, 145] width 33 height 22
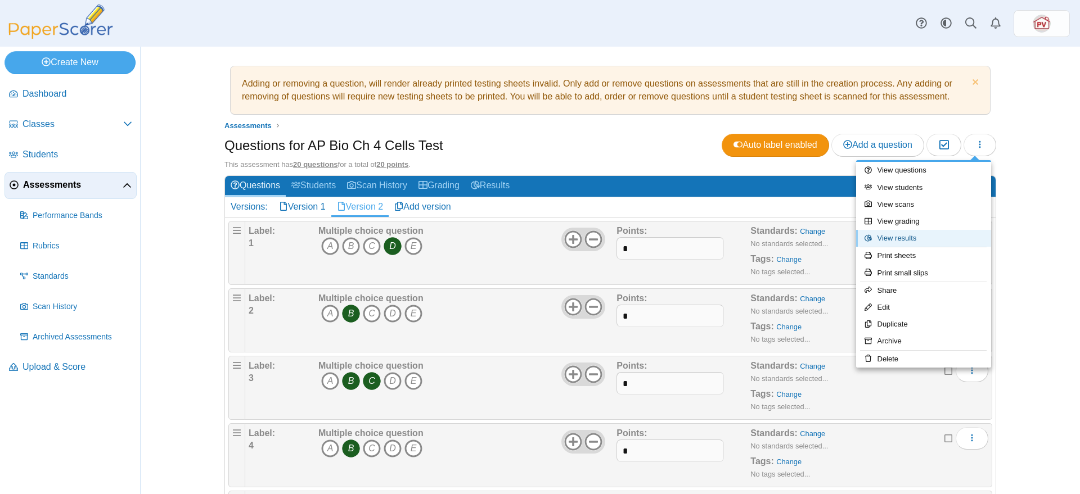
click at [971, 237] on link "View results" at bounding box center [923, 238] width 135 height 17
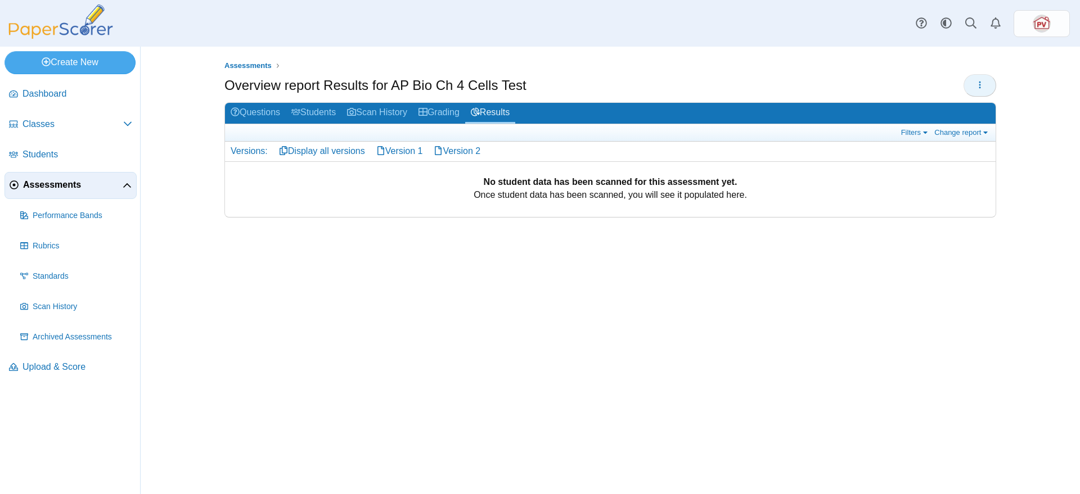
click at [983, 87] on icon "button" at bounding box center [979, 84] width 9 height 9
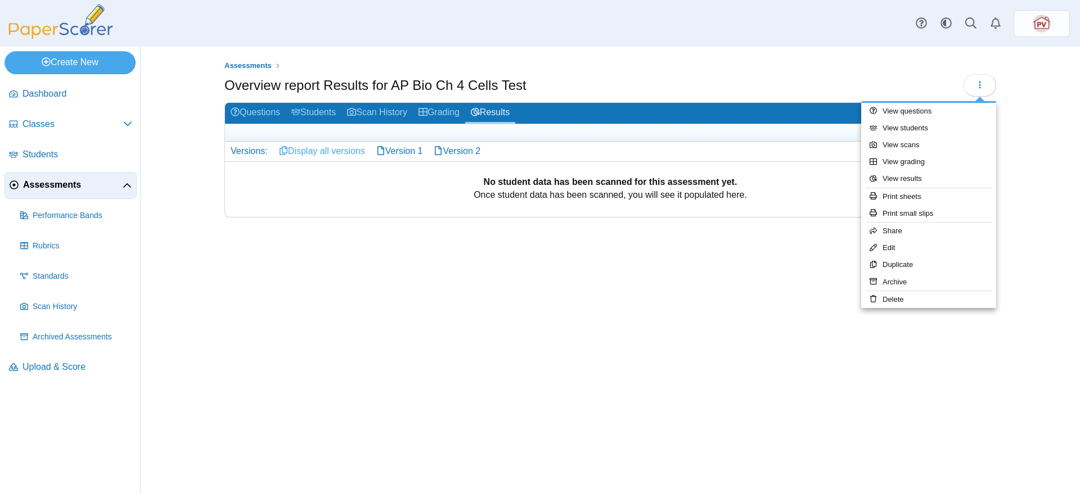
click at [331, 152] on link "Display all versions" at bounding box center [321, 151] width 97 height 19
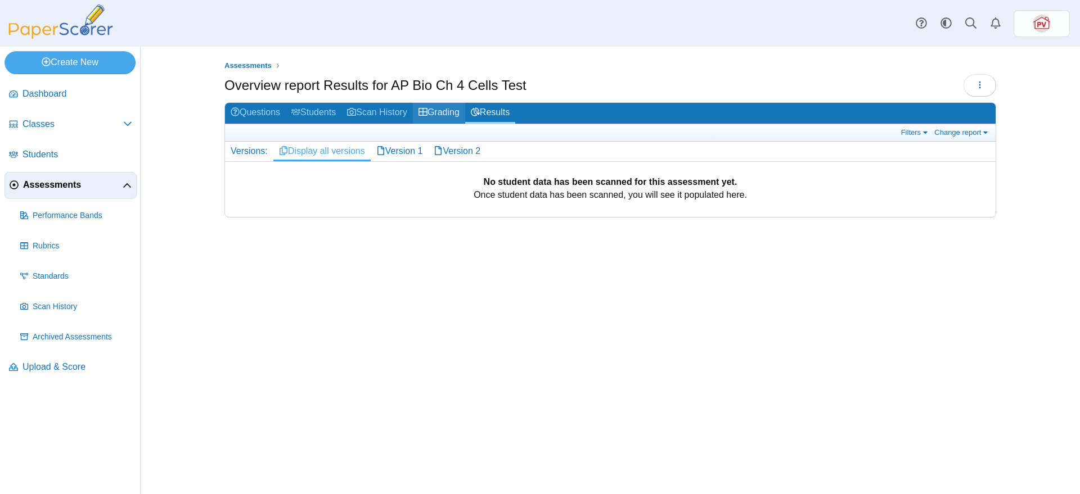
click at [437, 110] on link "Grading" at bounding box center [439, 113] width 52 height 21
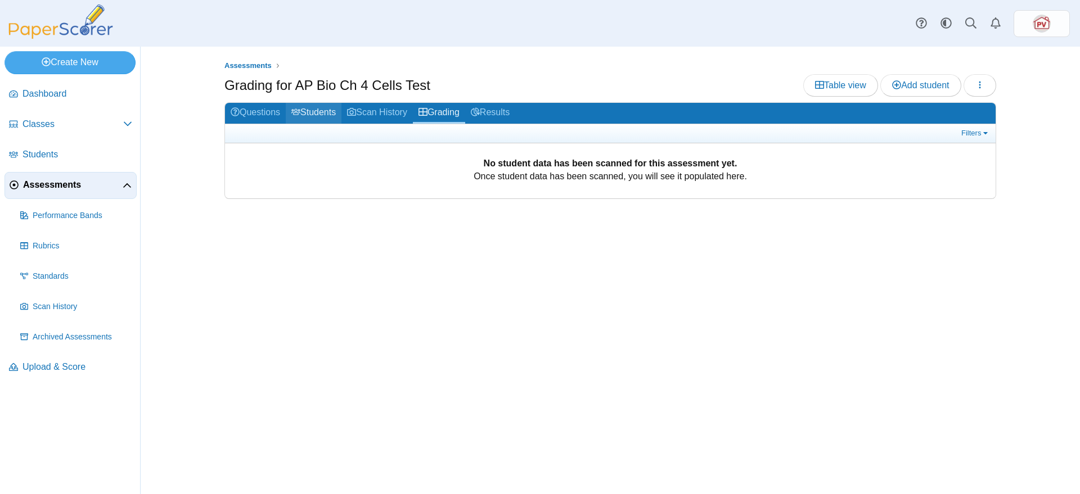
click at [304, 116] on link "Students" at bounding box center [314, 113] width 56 height 21
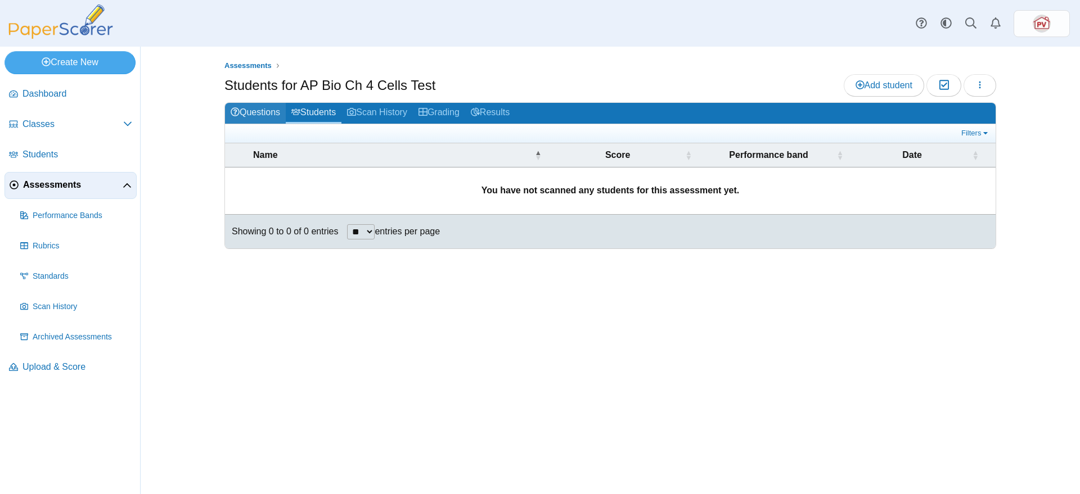
click at [264, 110] on link "Questions" at bounding box center [255, 113] width 61 height 21
